Goal: Task Accomplishment & Management: Manage account settings

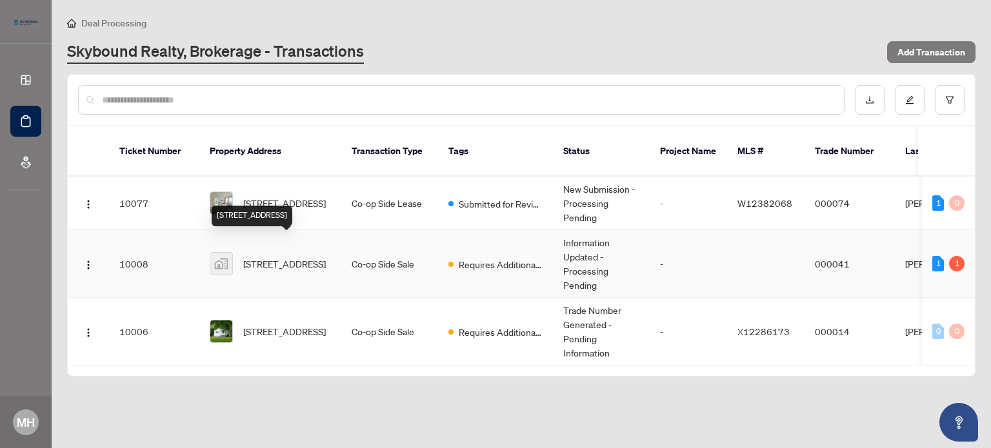
click at [281, 257] on span "[STREET_ADDRESS]" at bounding box center [284, 264] width 83 height 14
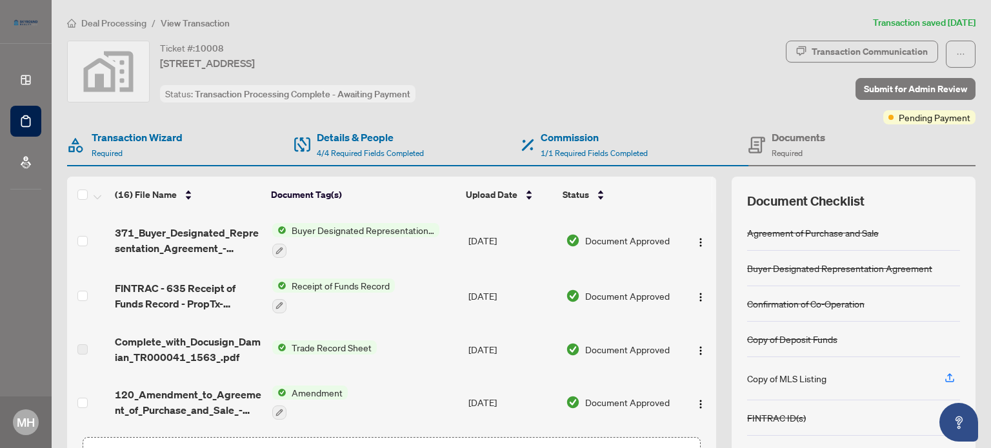
click at [93, 19] on span "Deal Processing" at bounding box center [113, 23] width 65 height 12
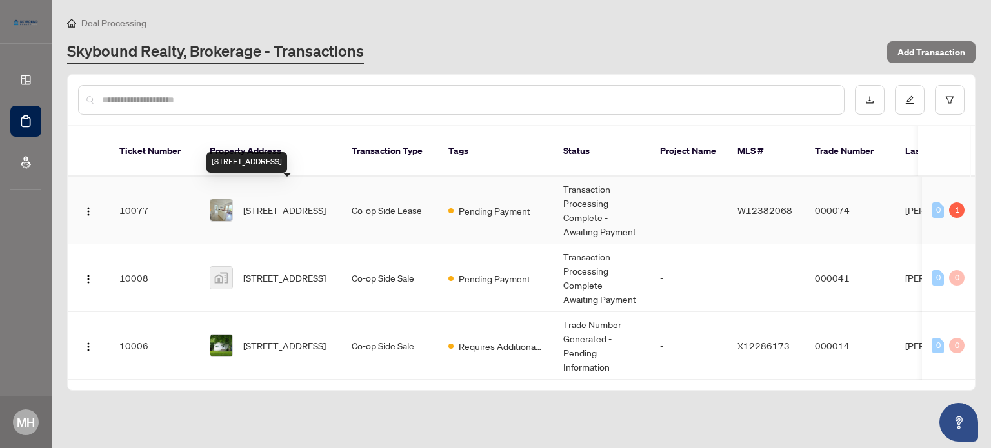
click at [289, 203] on span "[STREET_ADDRESS]" at bounding box center [284, 210] width 83 height 14
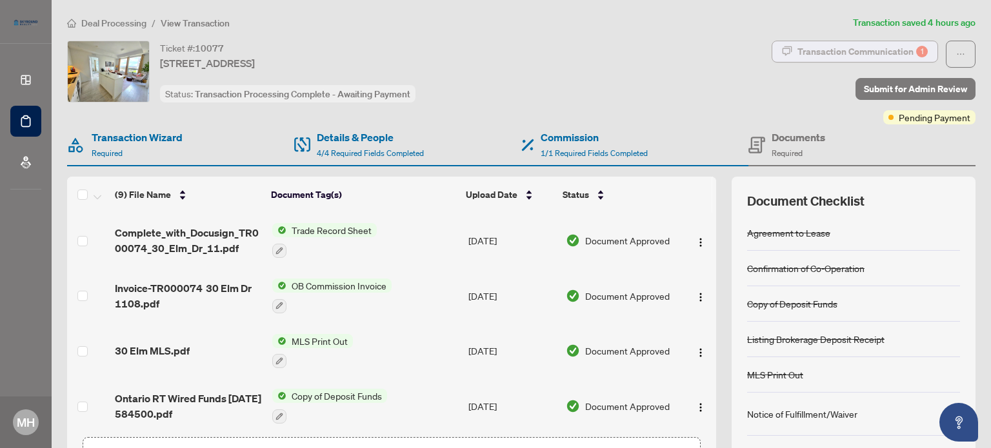
click at [867, 48] on div "Transaction Communication 1" at bounding box center [862, 51] width 130 height 21
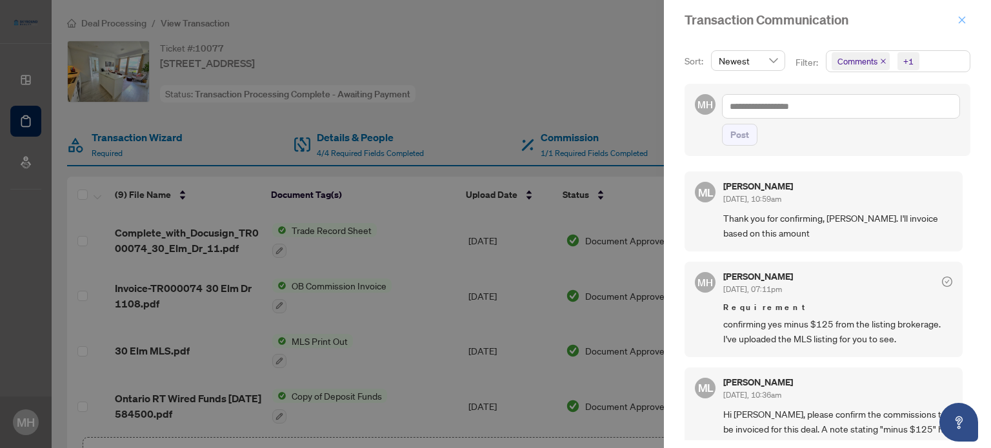
click at [962, 19] on icon "close" at bounding box center [962, 19] width 9 height 9
